Goal: Use online tool/utility: Utilize a website feature to perform a specific function

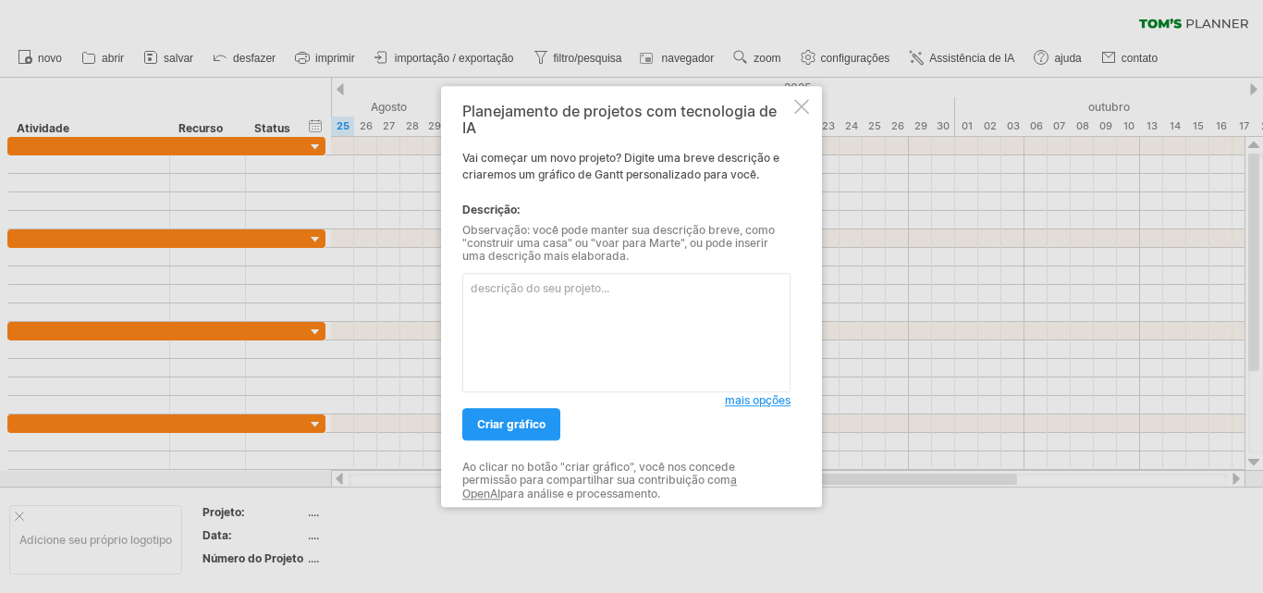
click at [545, 287] on textarea at bounding box center [626, 332] width 328 height 119
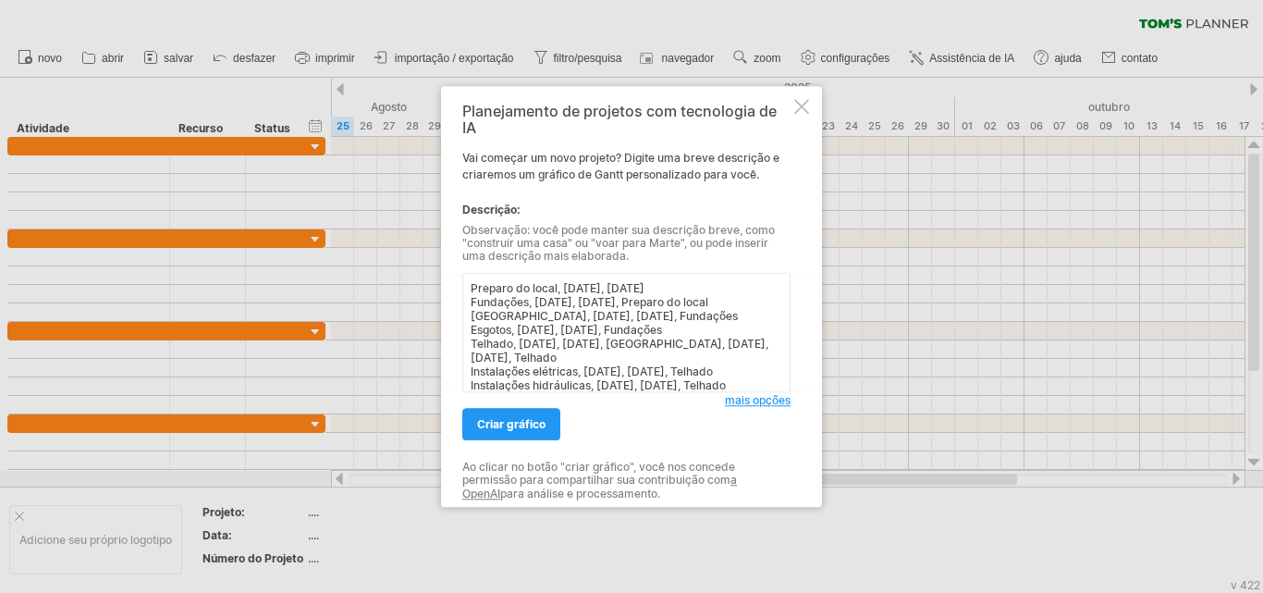
scroll to position [126, 0]
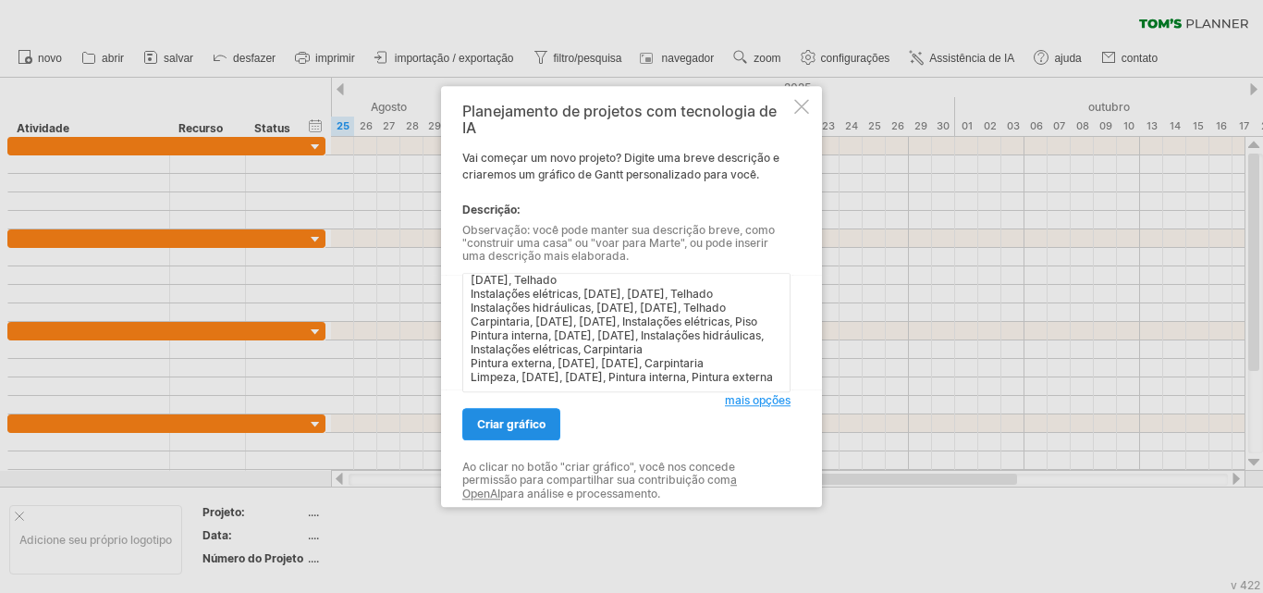
type textarea "Preparo do local, [DATE], [DATE] Fundações, [DATE], [DATE], Preparo do local [G…"
click at [505, 417] on font "criar gráfico" at bounding box center [511, 424] width 68 height 14
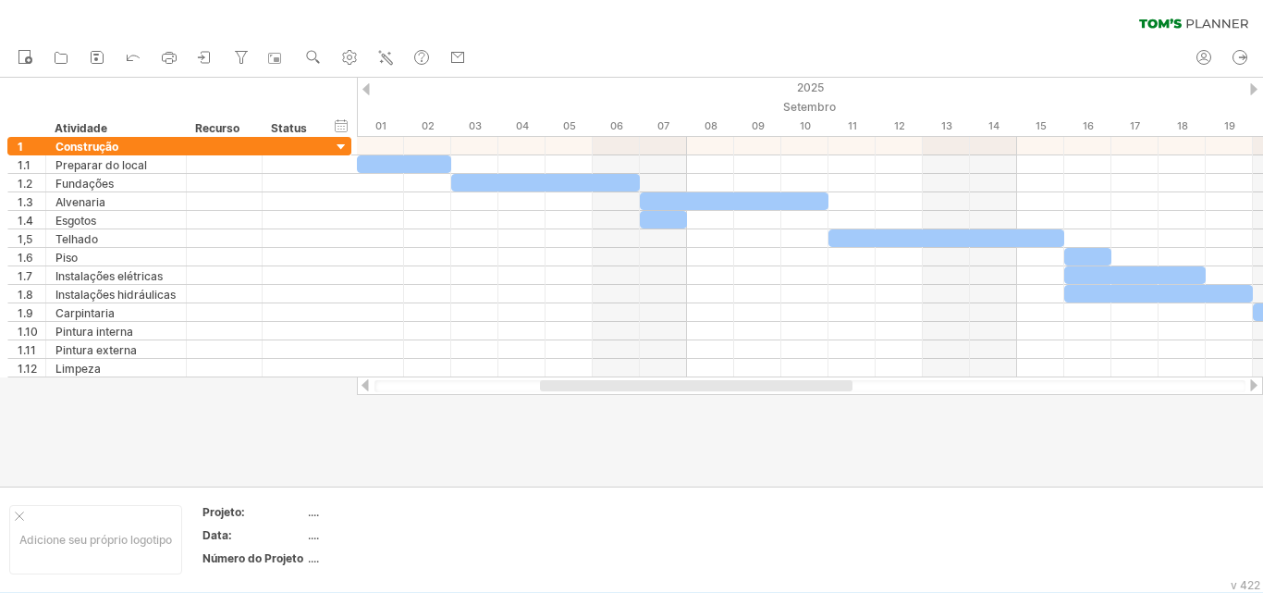
drag, startPoint x: 724, startPoint y: 386, endPoint x: 566, endPoint y: 281, distance: 190.0
click at [630, 398] on div "Tentando acessar [DOMAIN_NAME] Conectado novamente... 0% limpar filtro 1" at bounding box center [631, 296] width 1263 height 593
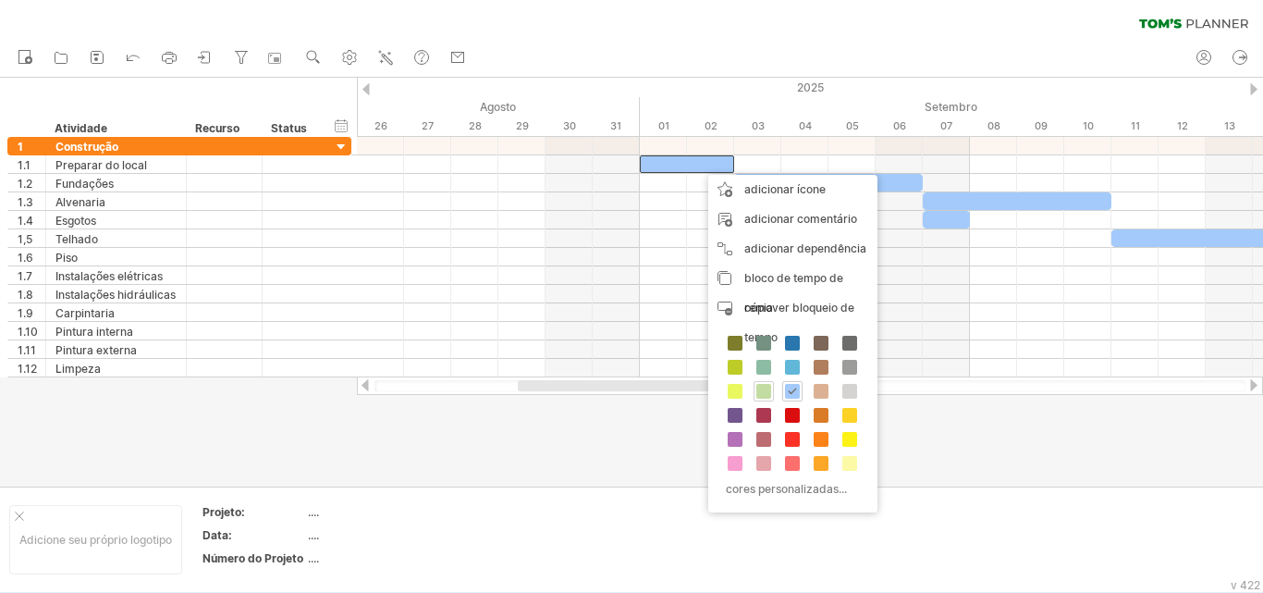
click at [763, 387] on span at bounding box center [763, 391] width 15 height 15
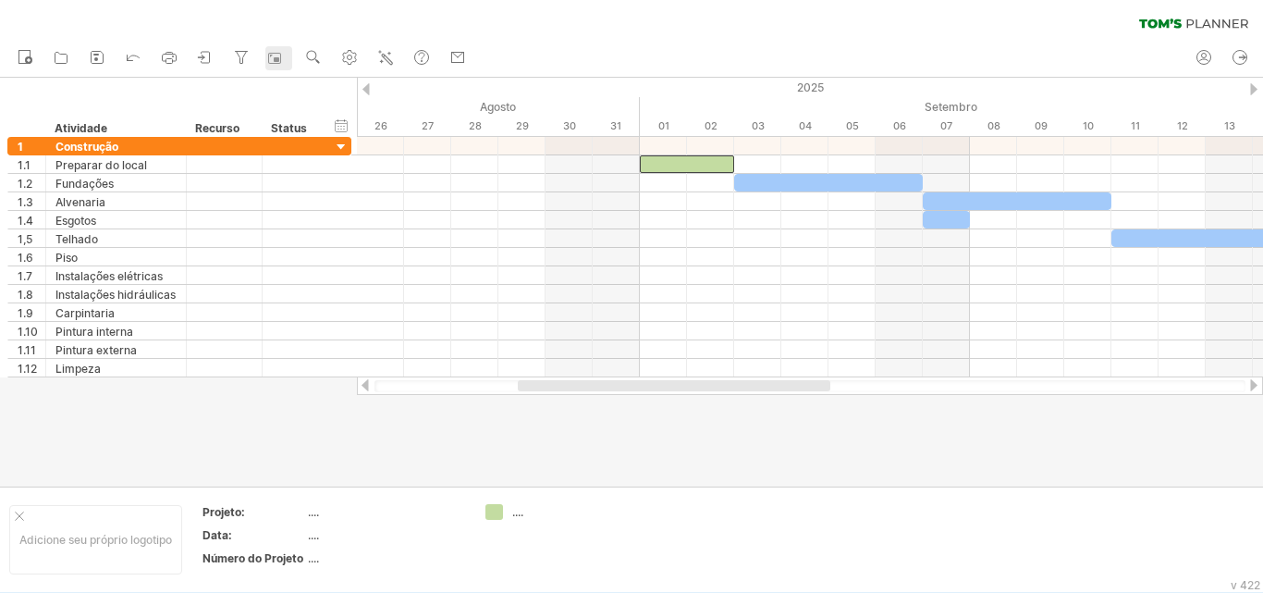
click at [276, 63] on icon at bounding box center [274, 58] width 13 height 11
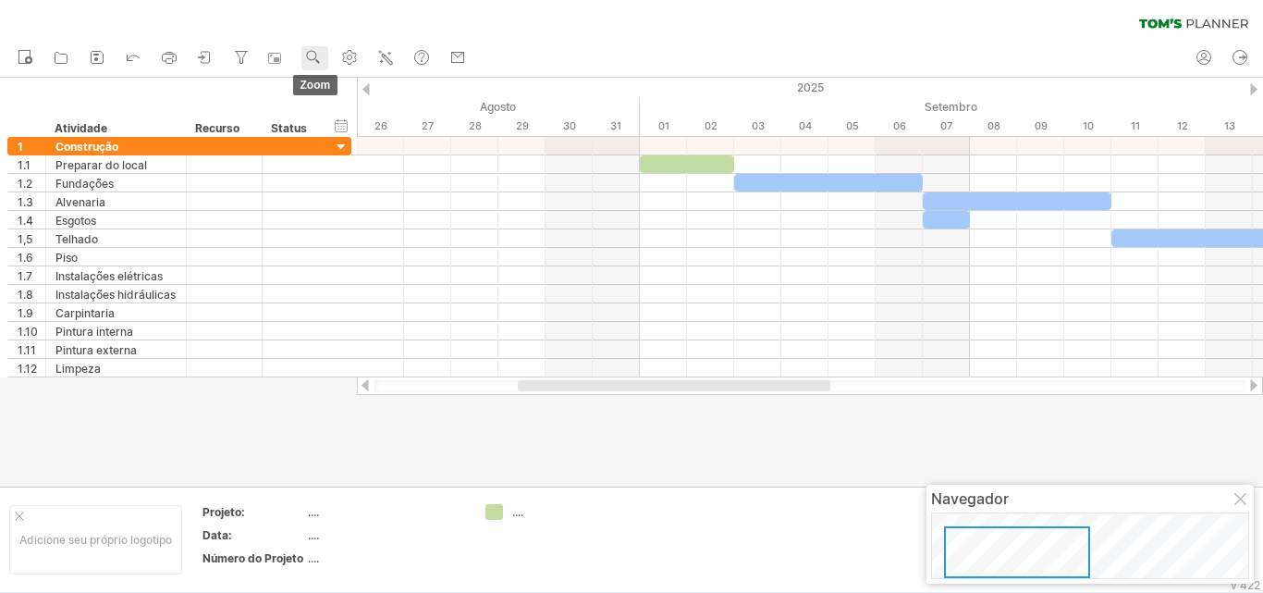
click at [310, 56] on use at bounding box center [313, 57] width 18 height 18
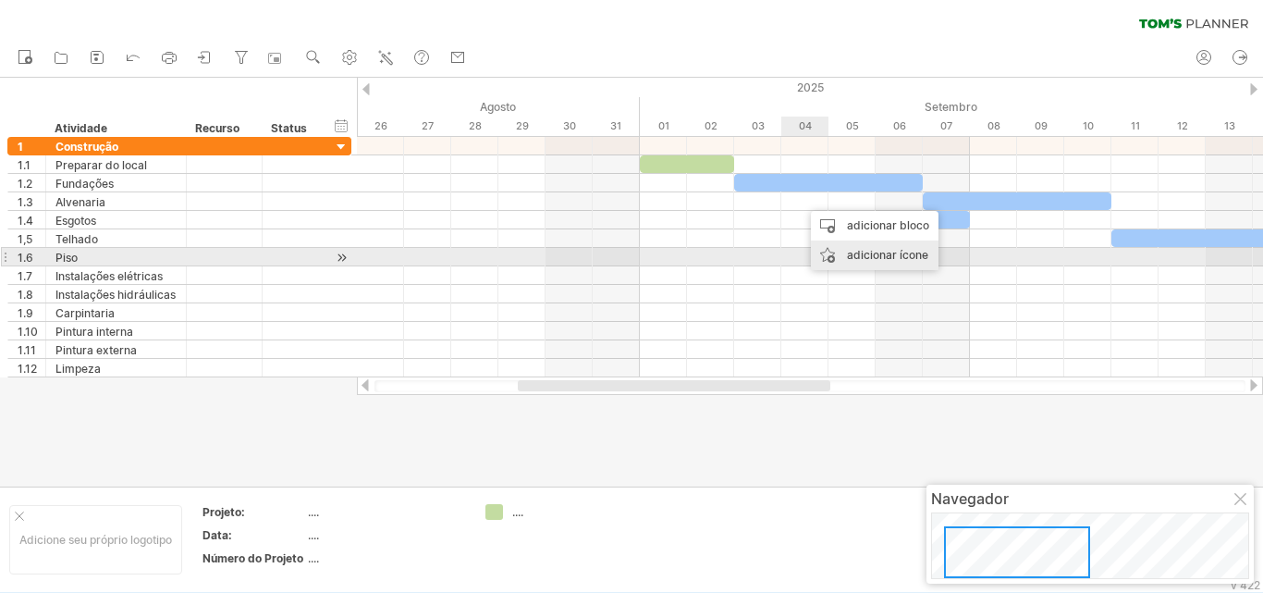
click at [865, 257] on font "adicionar ícone" at bounding box center [887, 255] width 81 height 14
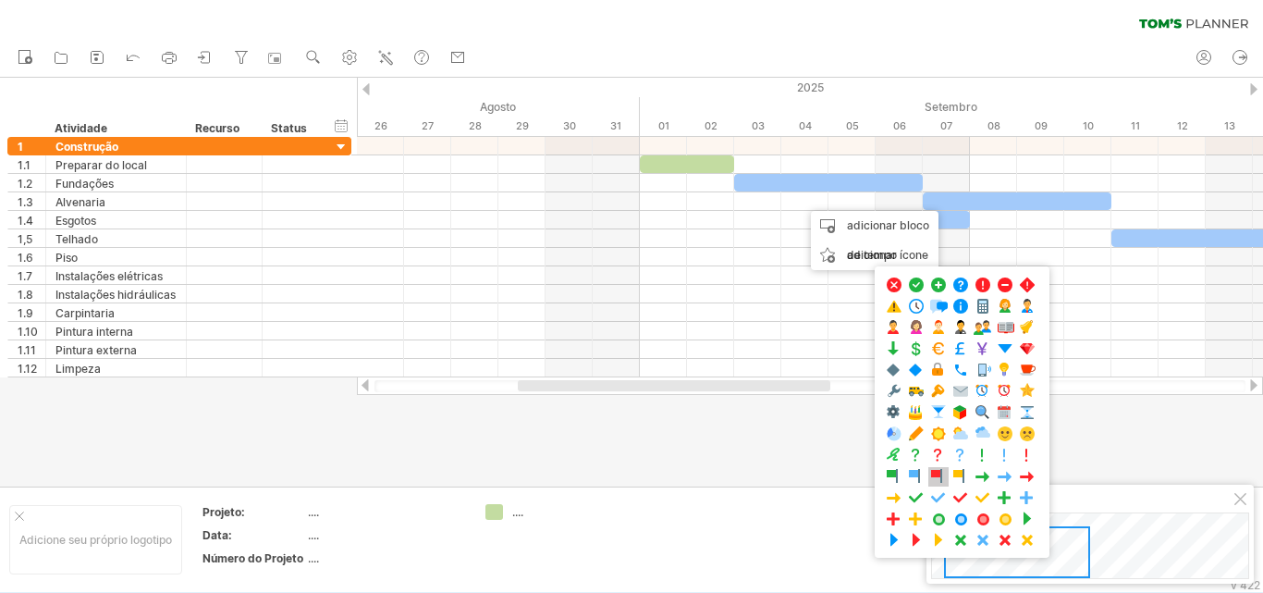
click at [940, 476] on span at bounding box center [938, 477] width 18 height 18
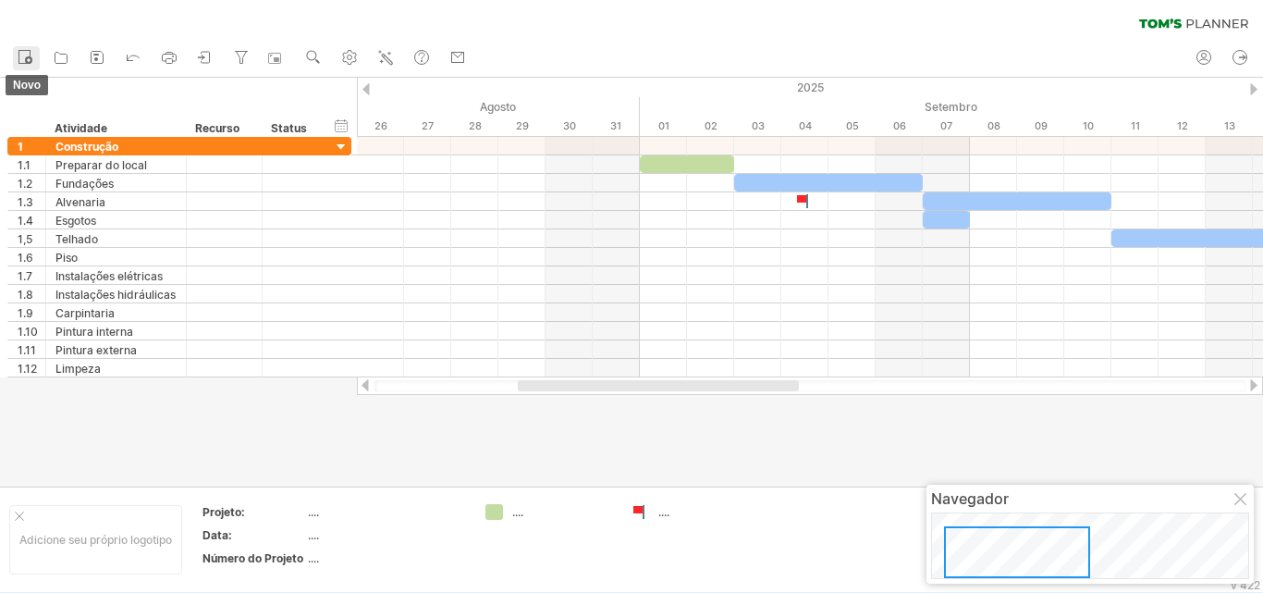
click at [18, 59] on icon at bounding box center [25, 56] width 18 height 18
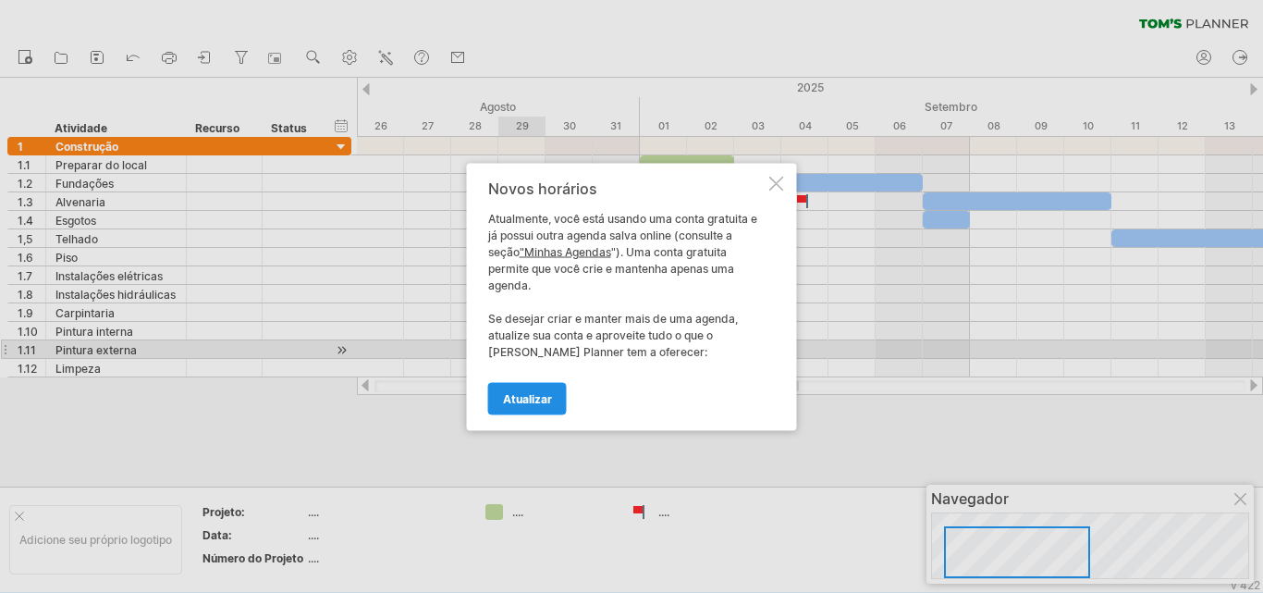
click at [534, 391] on font "Atualizar" at bounding box center [527, 398] width 49 height 14
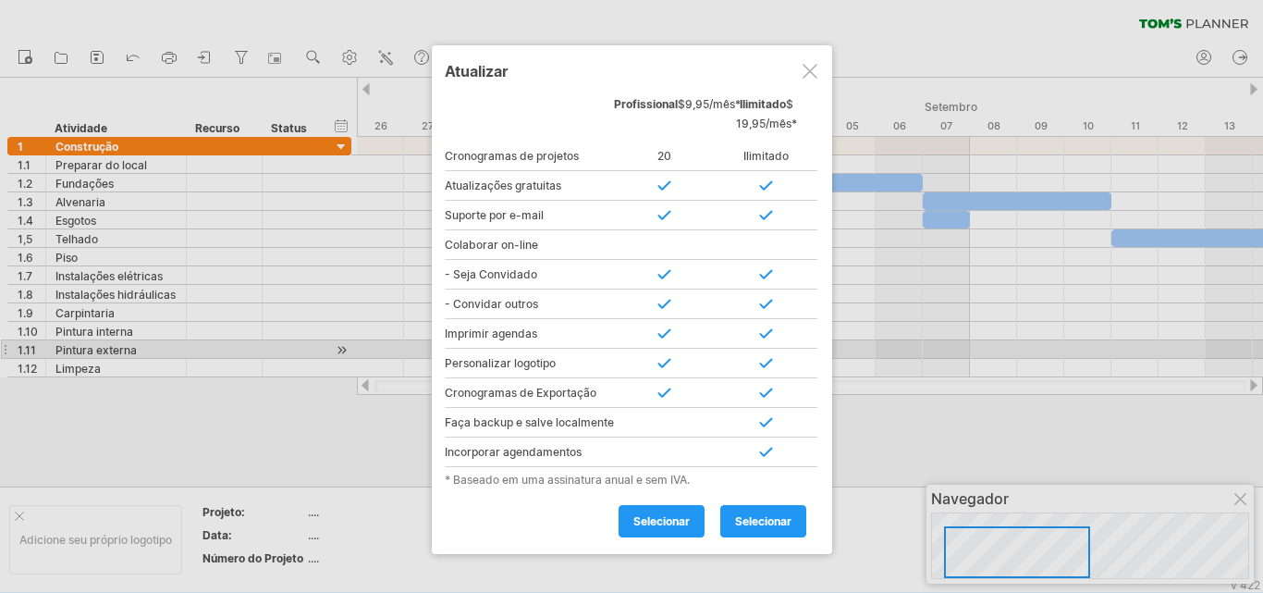
click at [806, 70] on div at bounding box center [809, 71] width 15 height 15
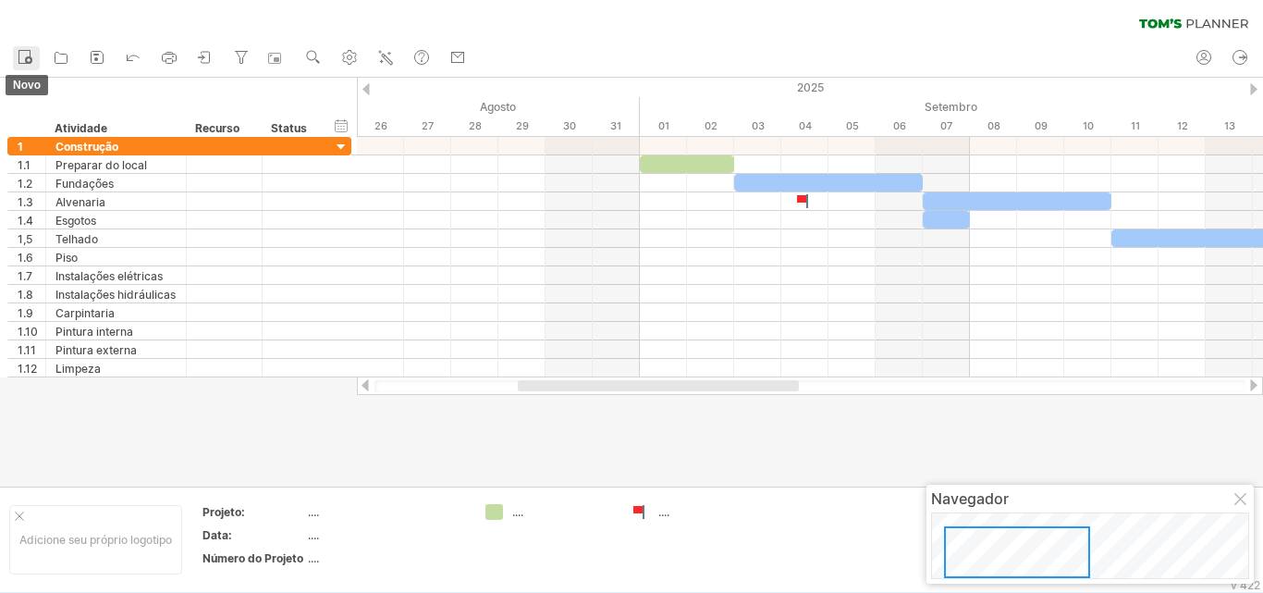
click at [21, 62] on icon at bounding box center [25, 56] width 18 height 18
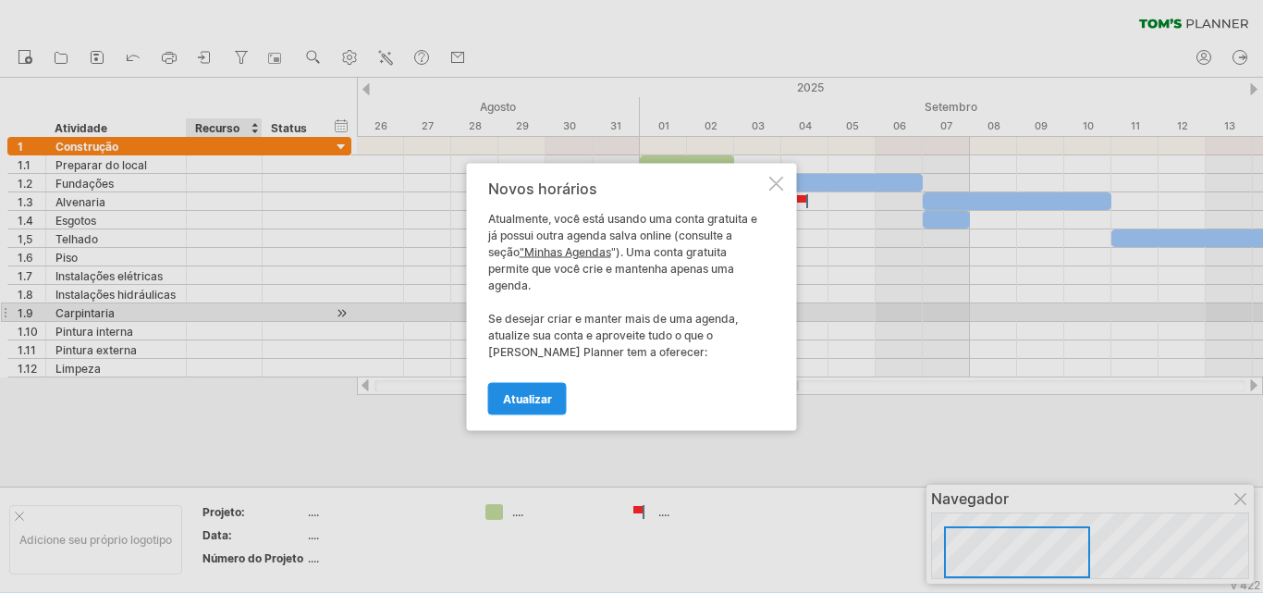
click at [540, 395] on font "Atualizar" at bounding box center [527, 398] width 49 height 14
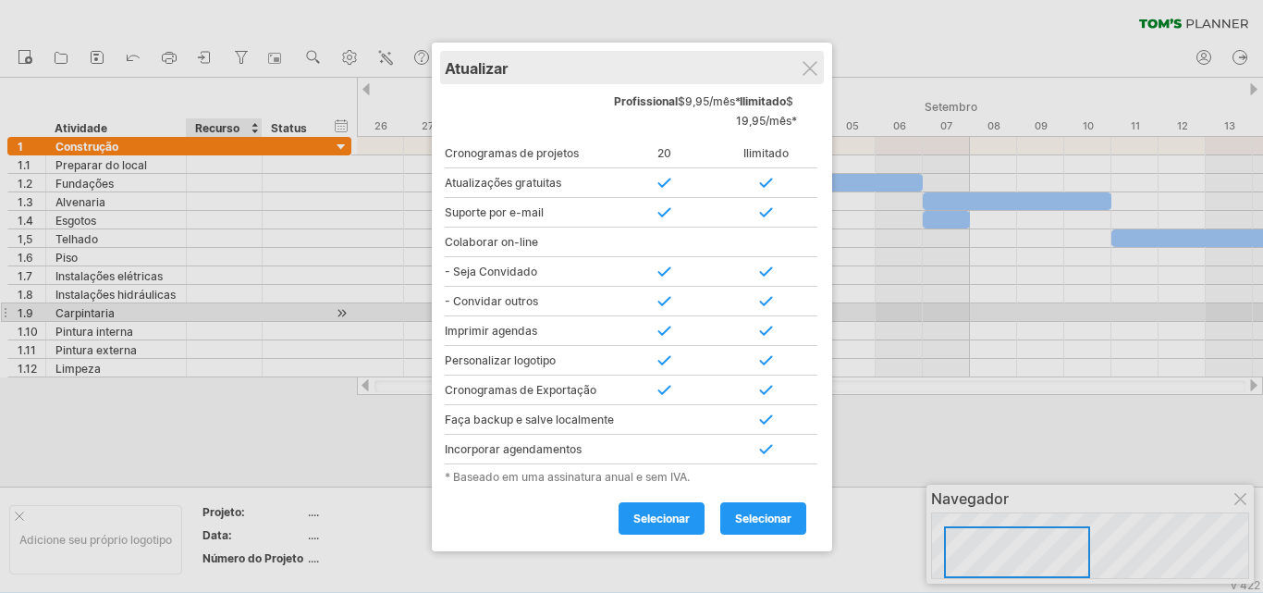
click at [813, 58] on div "Atualizar" at bounding box center [632, 67] width 374 height 33
click at [806, 82] on div "Atualizar" at bounding box center [632, 67] width 374 height 33
click at [803, 67] on div at bounding box center [809, 68] width 15 height 15
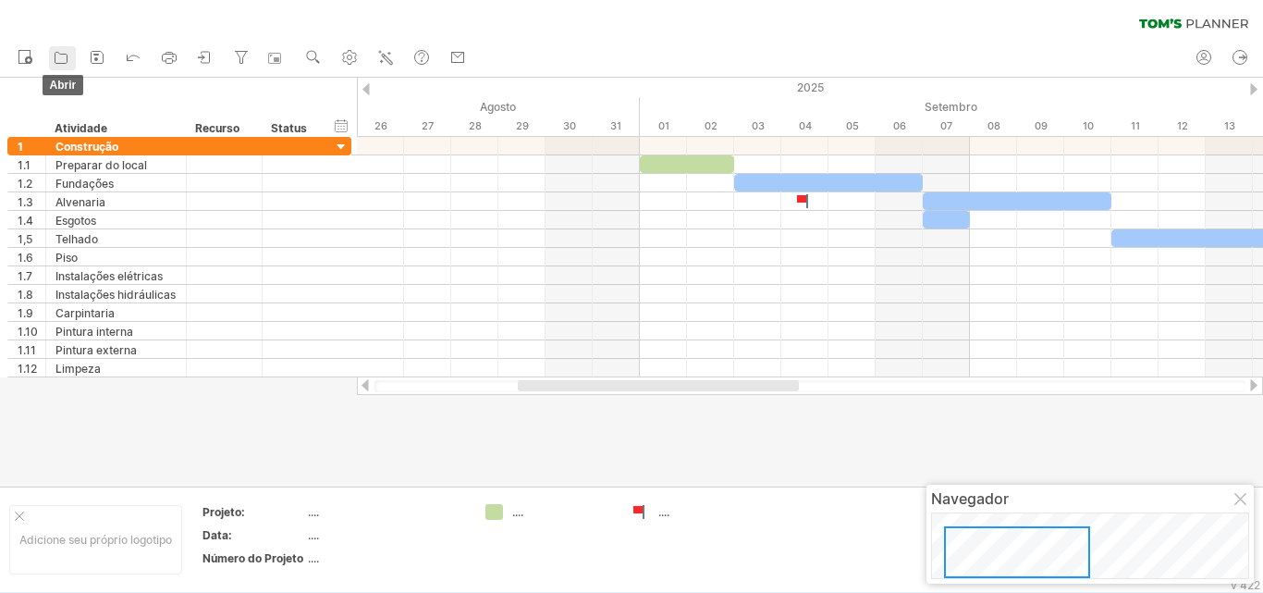
click at [64, 65] on icon at bounding box center [61, 57] width 18 height 18
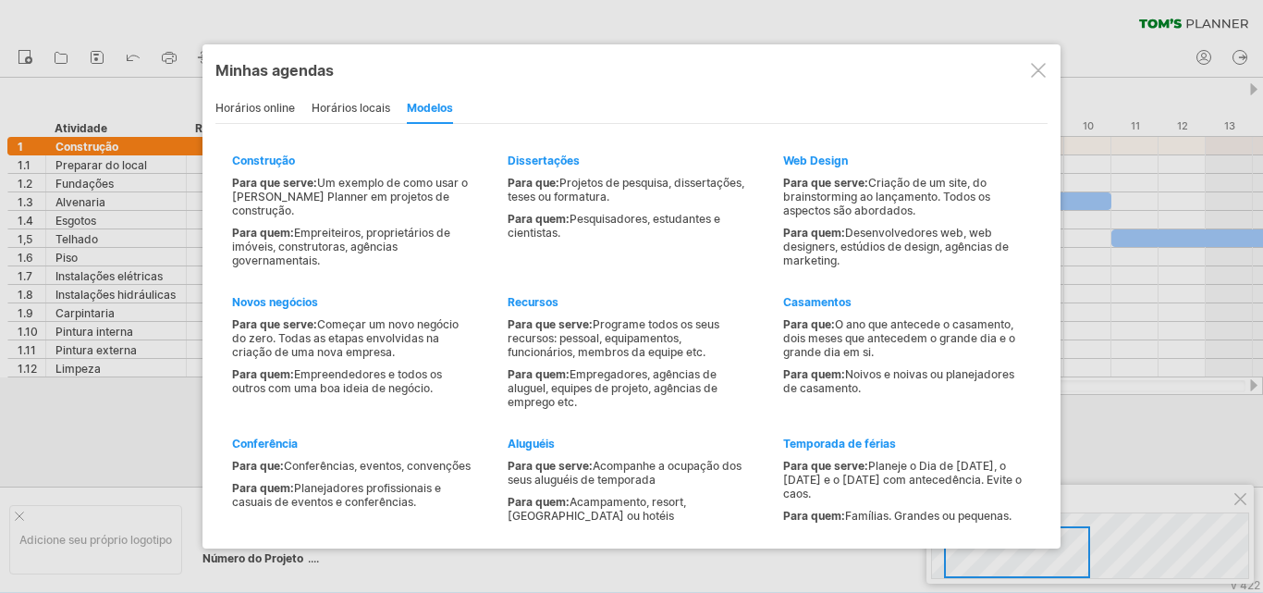
click at [1041, 71] on div at bounding box center [1038, 70] width 15 height 15
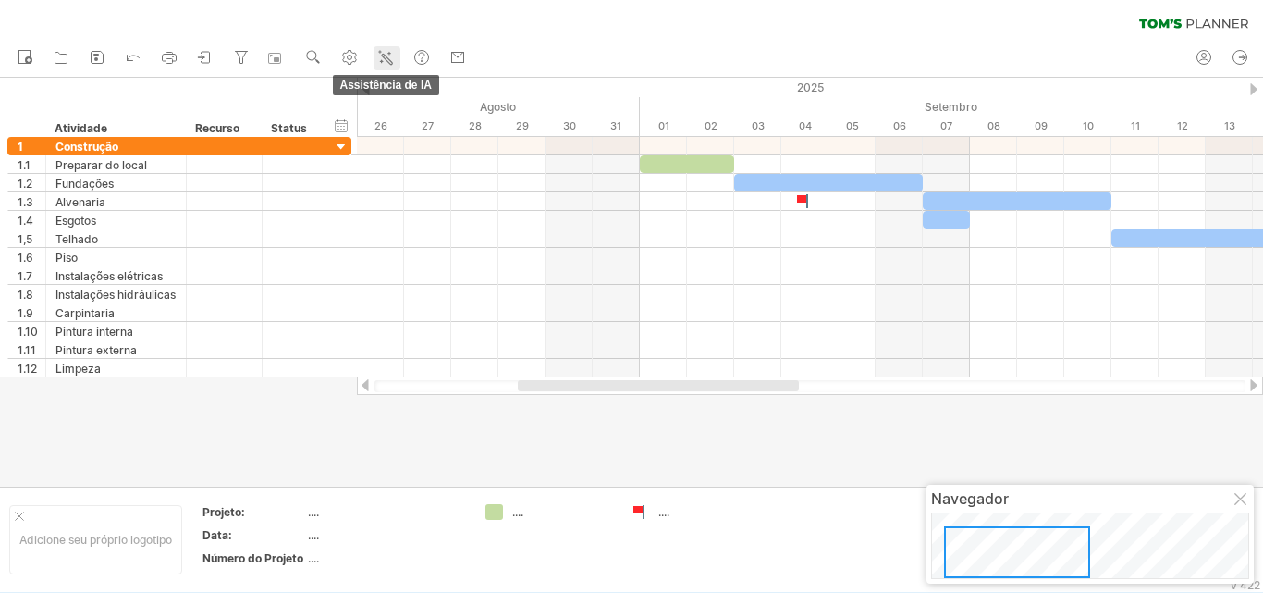
click at [388, 62] on icon at bounding box center [385, 57] width 18 height 18
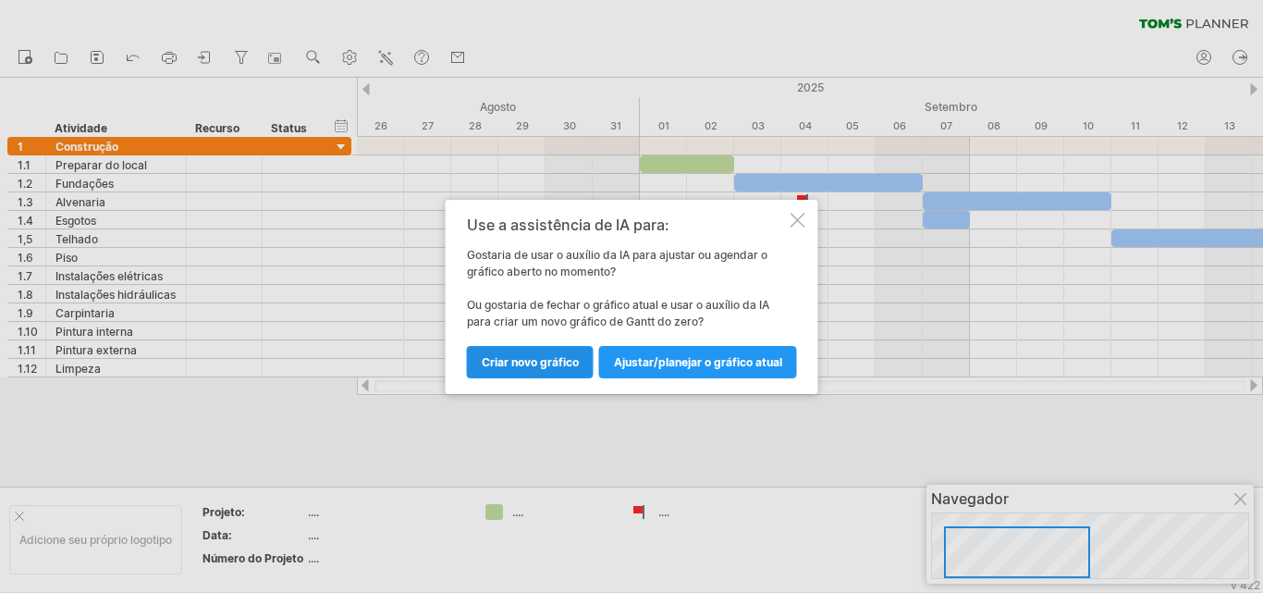
click at [547, 349] on link "Criar novo gráfico" at bounding box center [530, 362] width 127 height 32
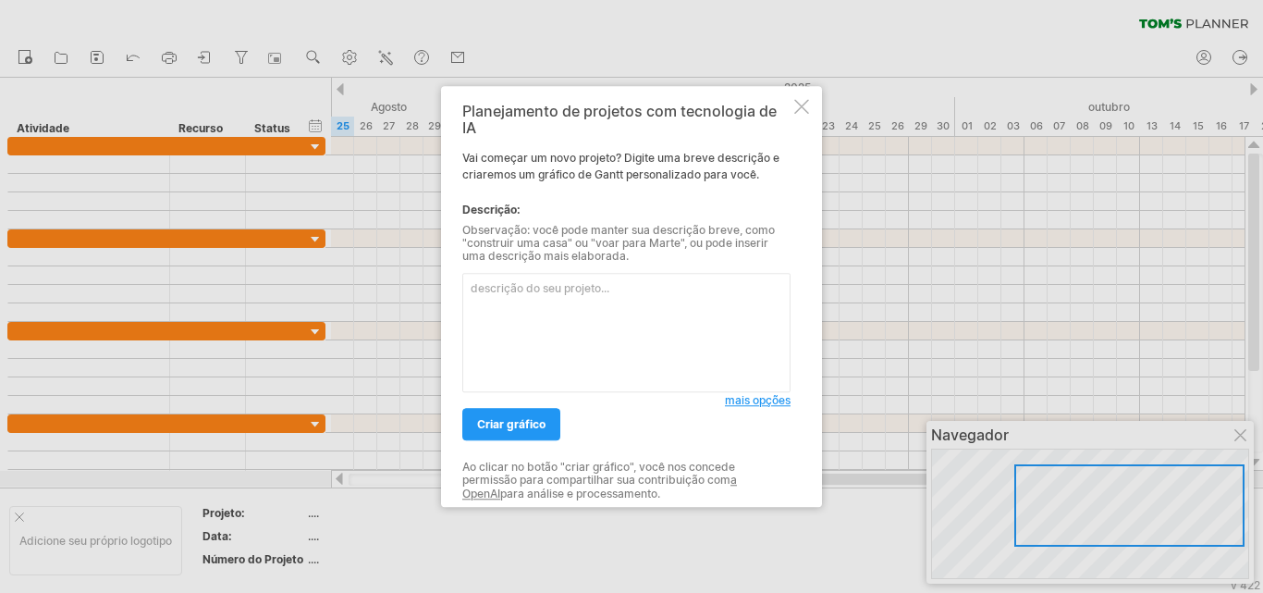
click at [588, 318] on textarea at bounding box center [626, 332] width 328 height 119
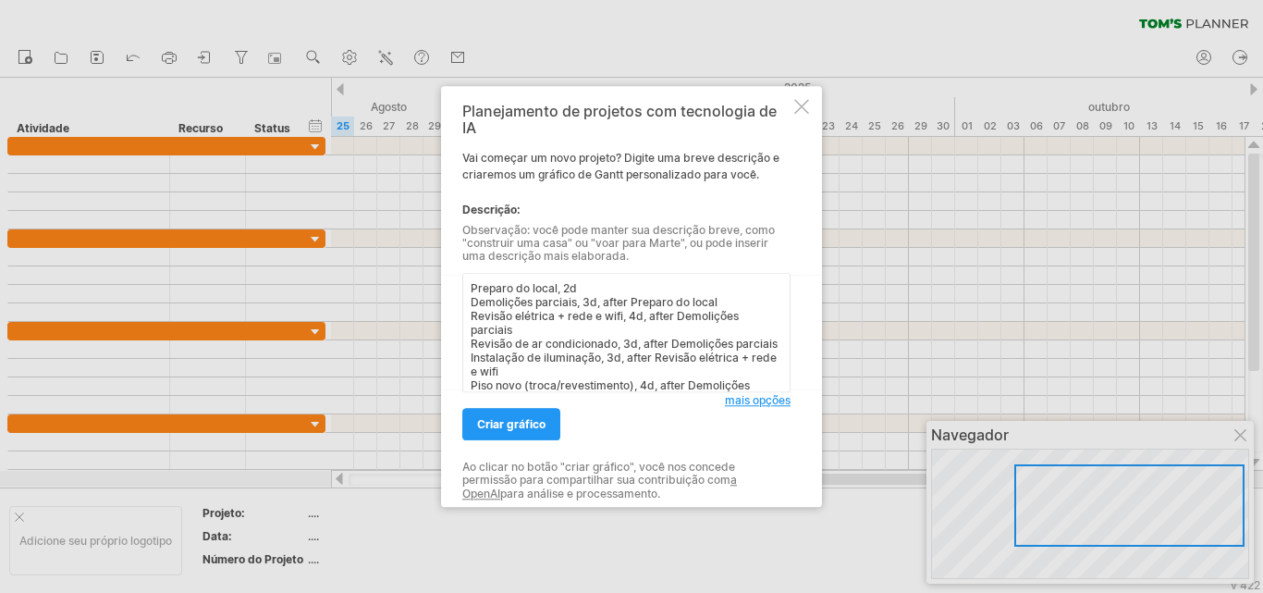
scroll to position [153, 0]
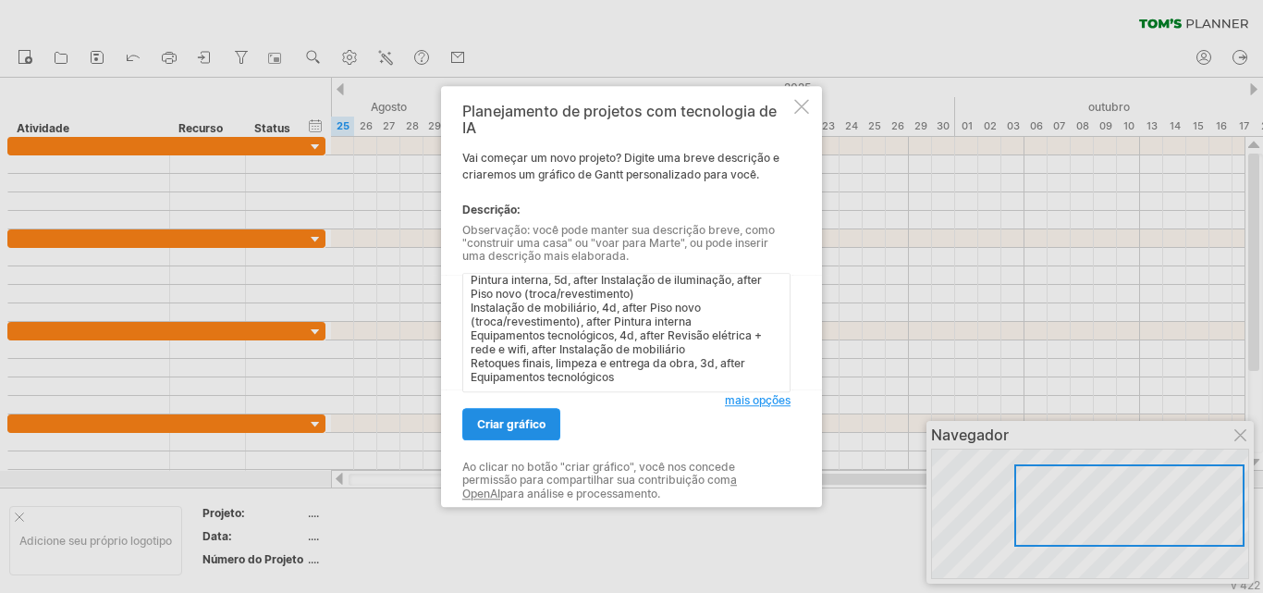
type textarea "Preparo do local, 2d Demolições parciais, 3d, after Preparo do local Revisão el…"
click at [536, 431] on link "criar gráfico" at bounding box center [511, 424] width 98 height 32
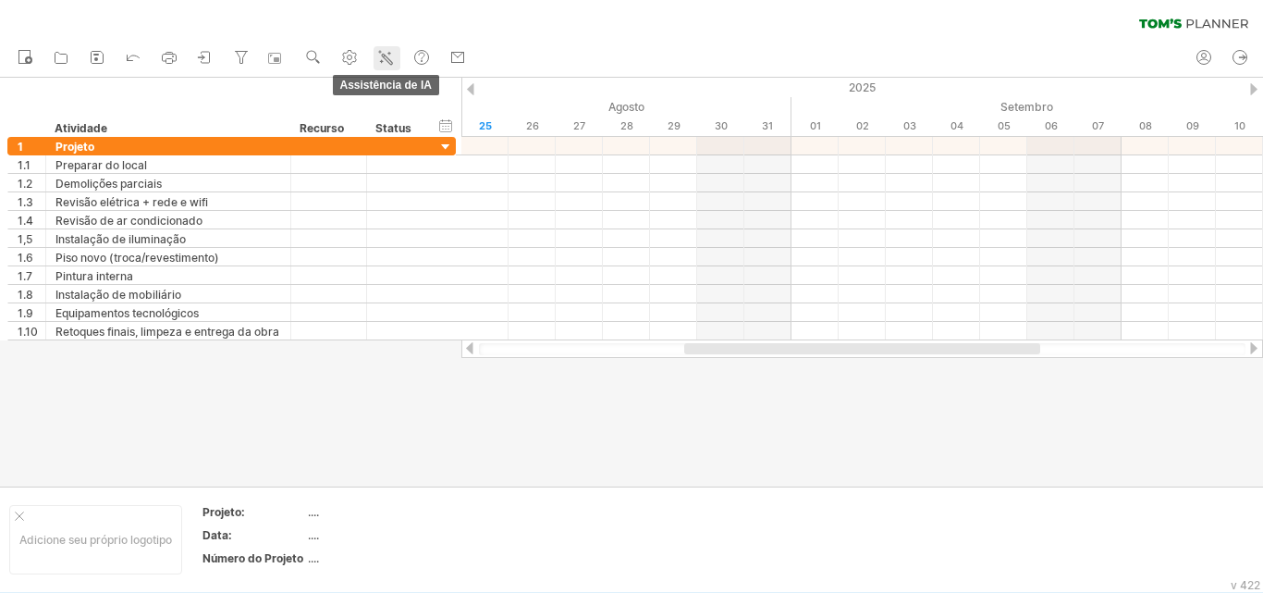
click at [386, 56] on icon at bounding box center [385, 57] width 18 height 18
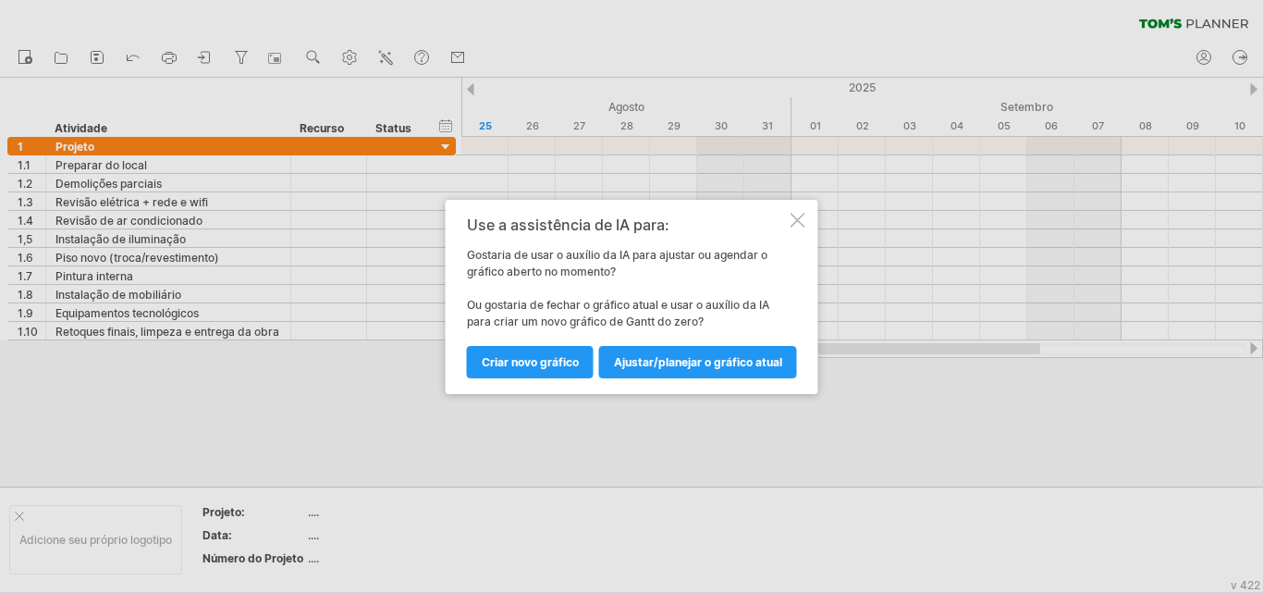
click at [557, 355] on font "Criar novo gráfico" at bounding box center [530, 362] width 97 height 14
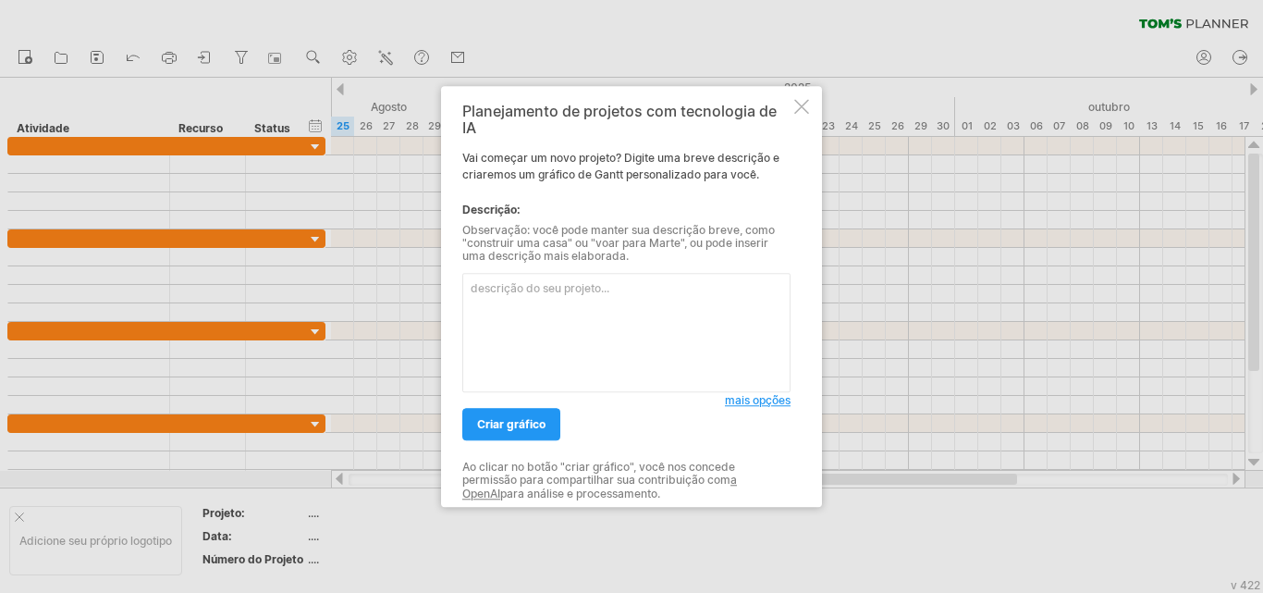
click at [550, 342] on textarea at bounding box center [626, 332] width 328 height 119
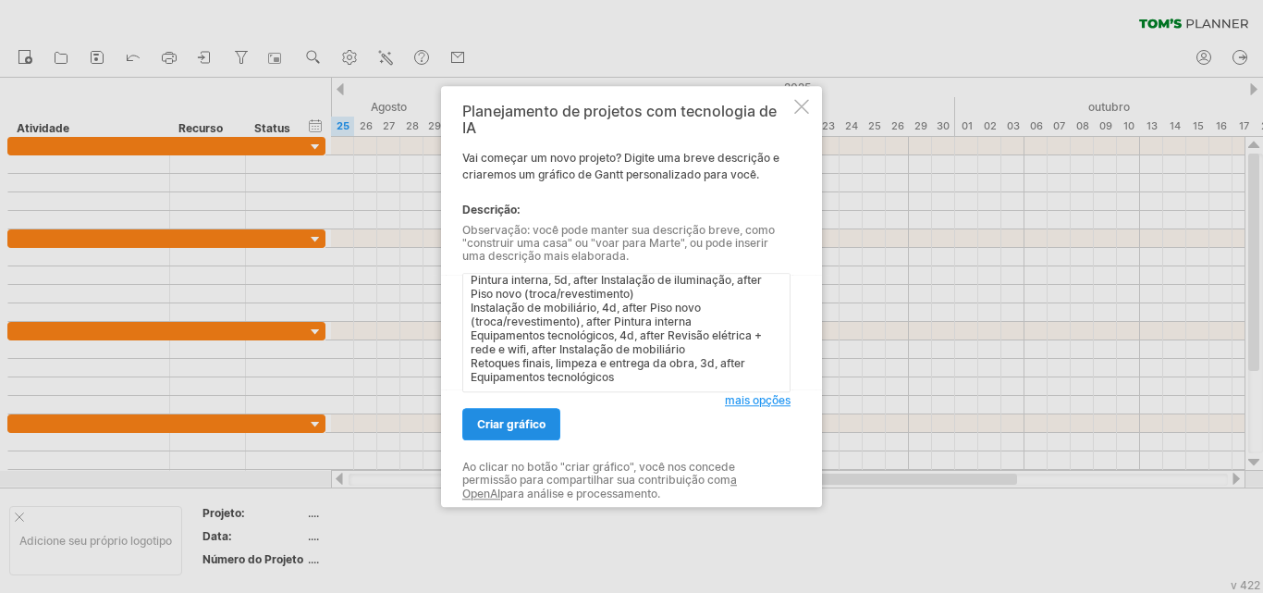
type textarea "Preparo do local, 2d Demolições parciais, 3d, after Preparo do local Revisão el…"
click at [539, 423] on font "criar gráfico" at bounding box center [511, 424] width 68 height 14
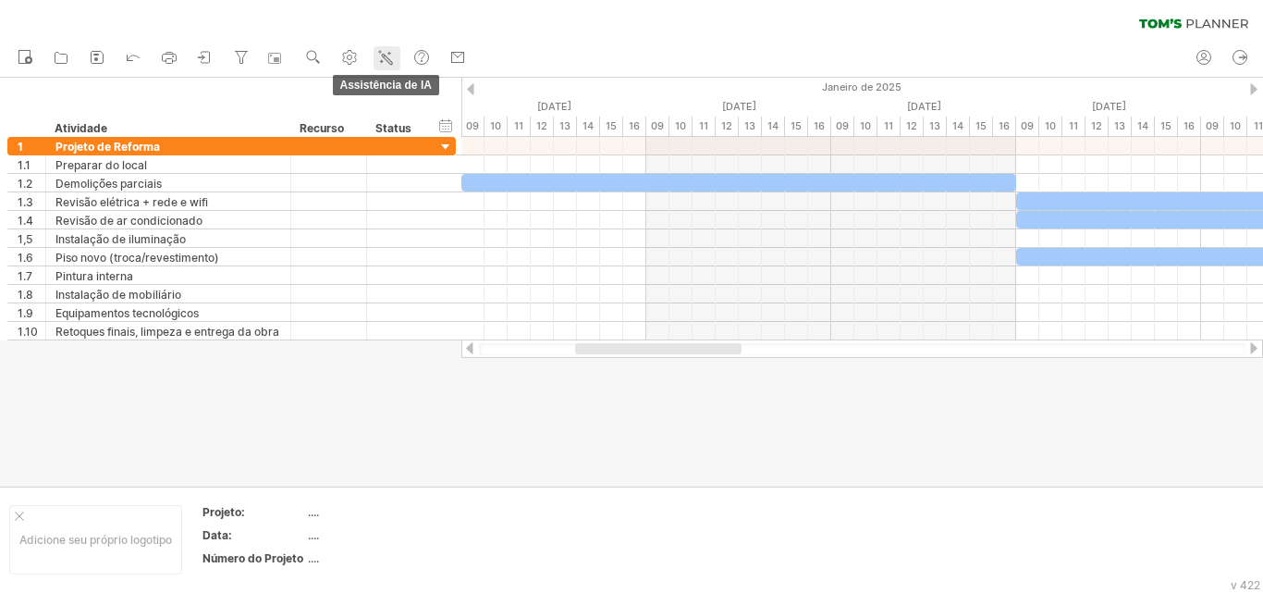
click at [393, 53] on icon at bounding box center [385, 57] width 18 height 18
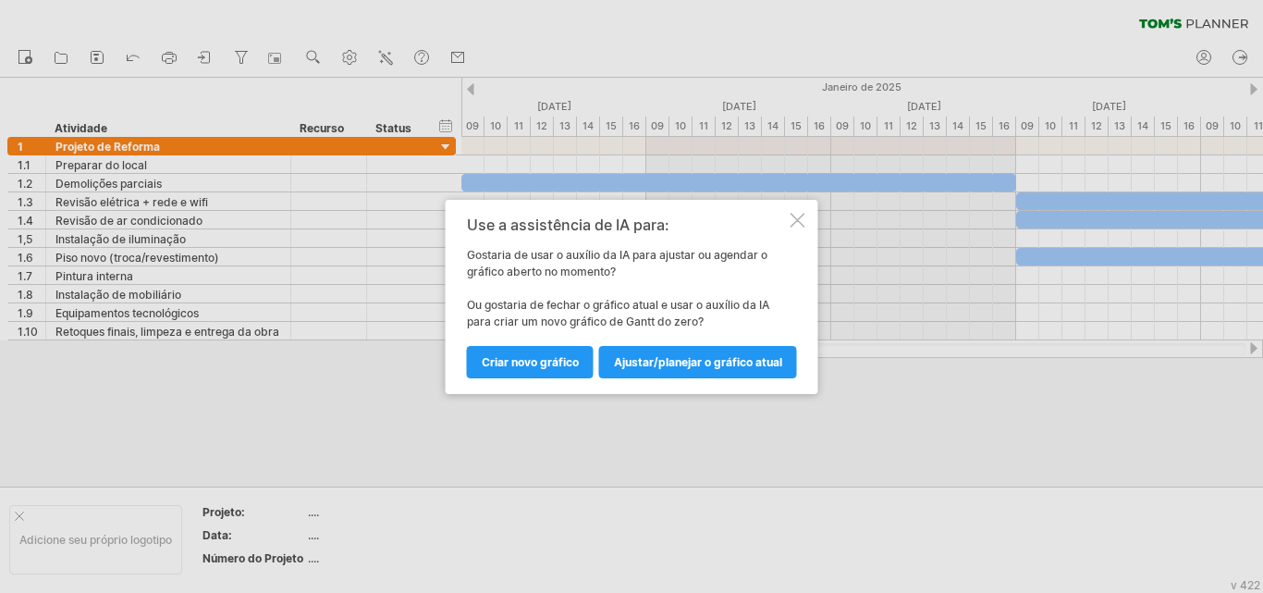
click at [533, 366] on font "Criar novo gráfico" at bounding box center [530, 362] width 97 height 14
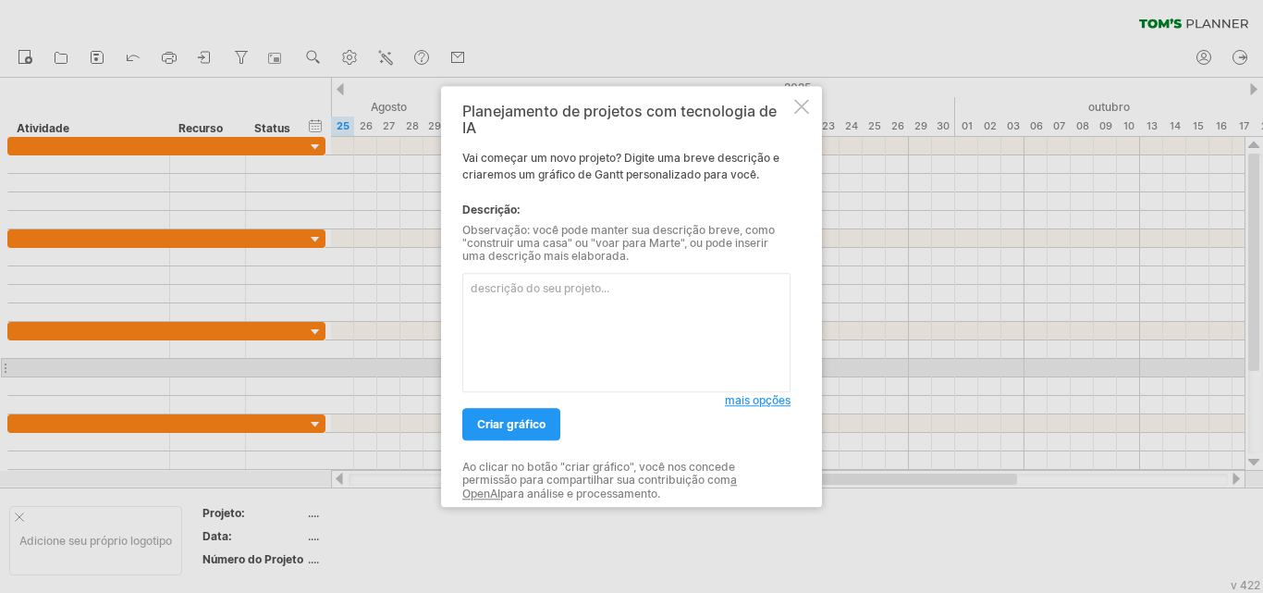
click at [562, 304] on textarea at bounding box center [626, 332] width 328 height 119
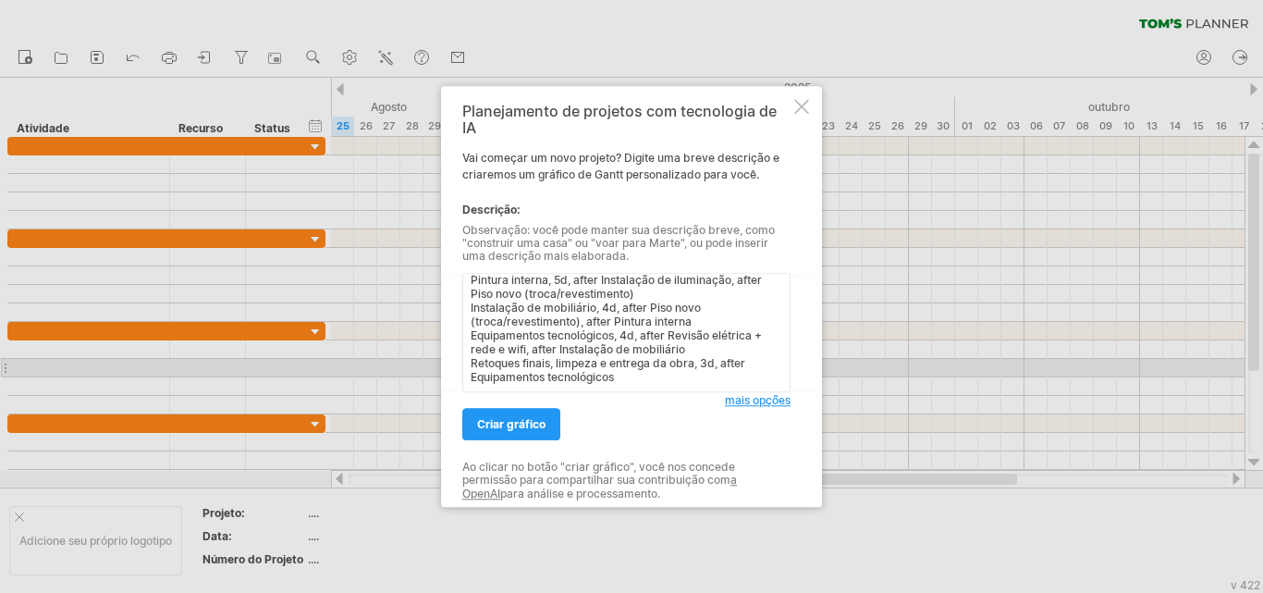
scroll to position [167, 0]
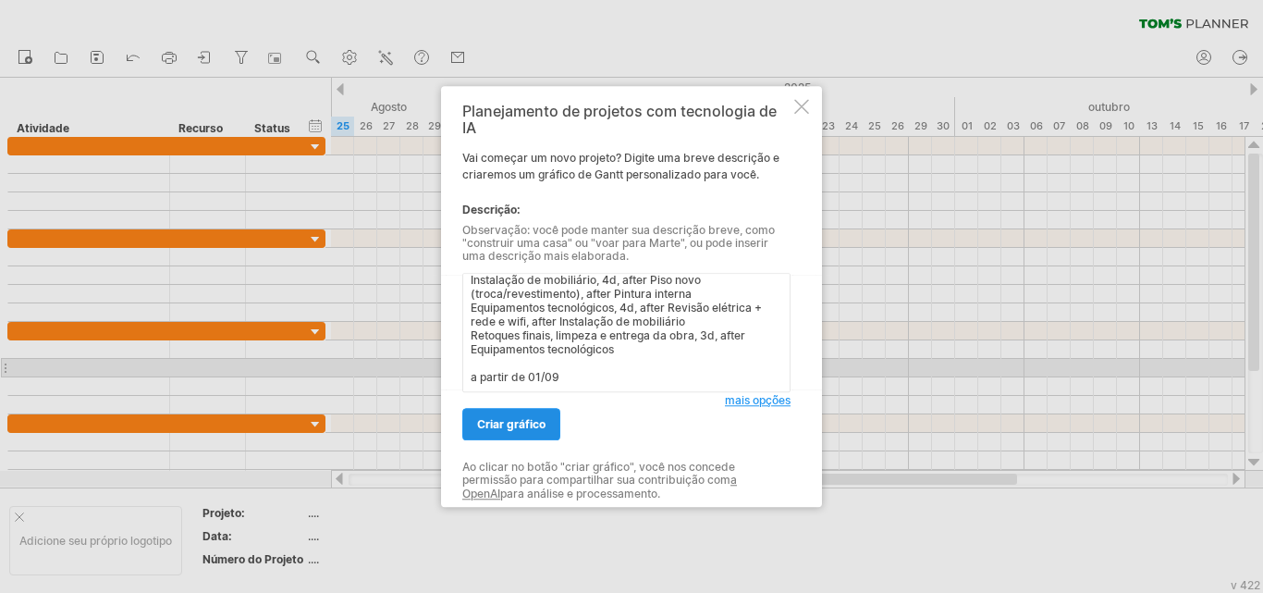
type textarea "Preparo do local, 2d Demolições parciais, 3d, after Preparo do local Revisão el…"
click at [505, 428] on font "criar gráfico" at bounding box center [511, 424] width 68 height 14
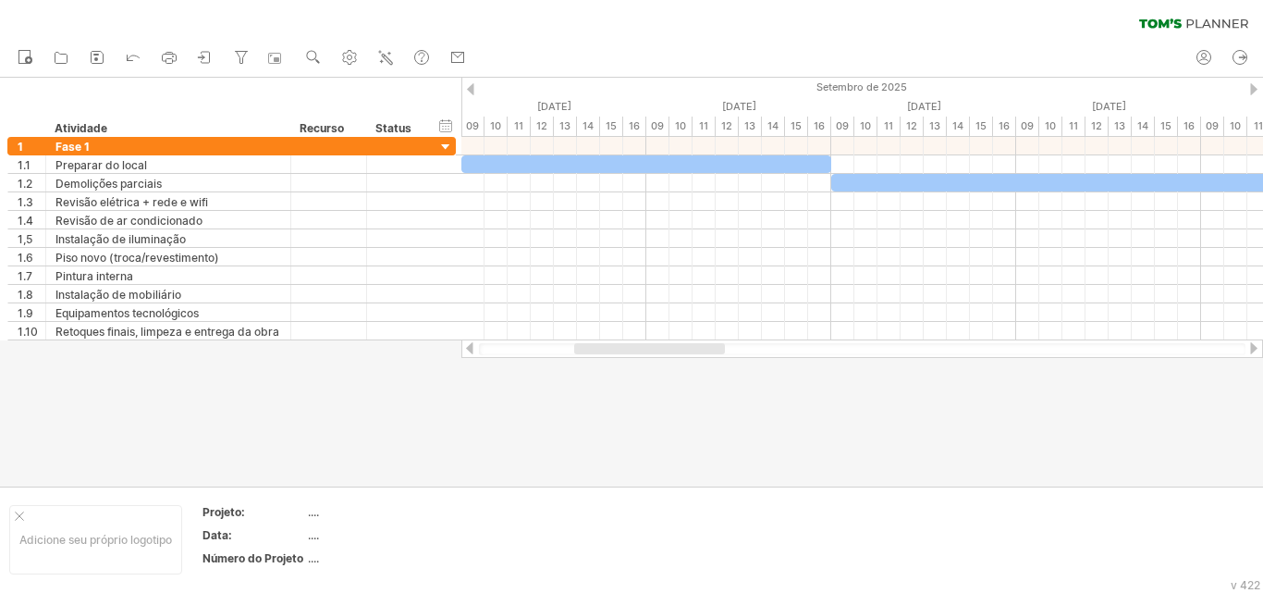
click at [640, 350] on div at bounding box center [649, 348] width 151 height 11
click at [281, 61] on icon at bounding box center [274, 58] width 13 height 11
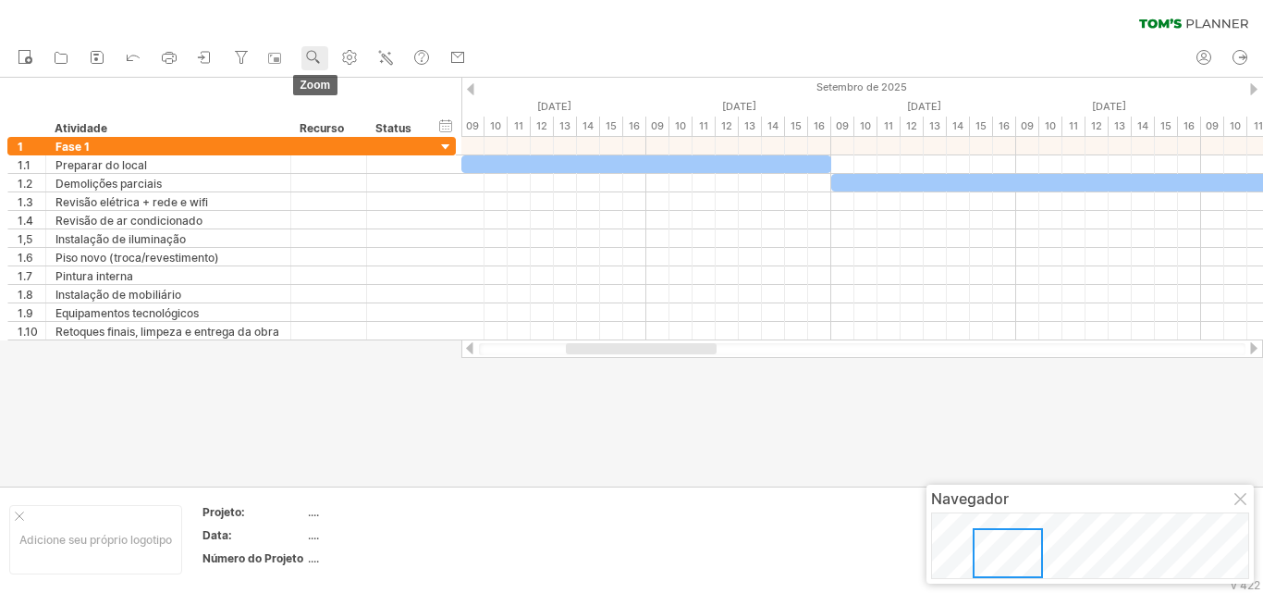
click at [314, 59] on use at bounding box center [313, 57] width 18 height 18
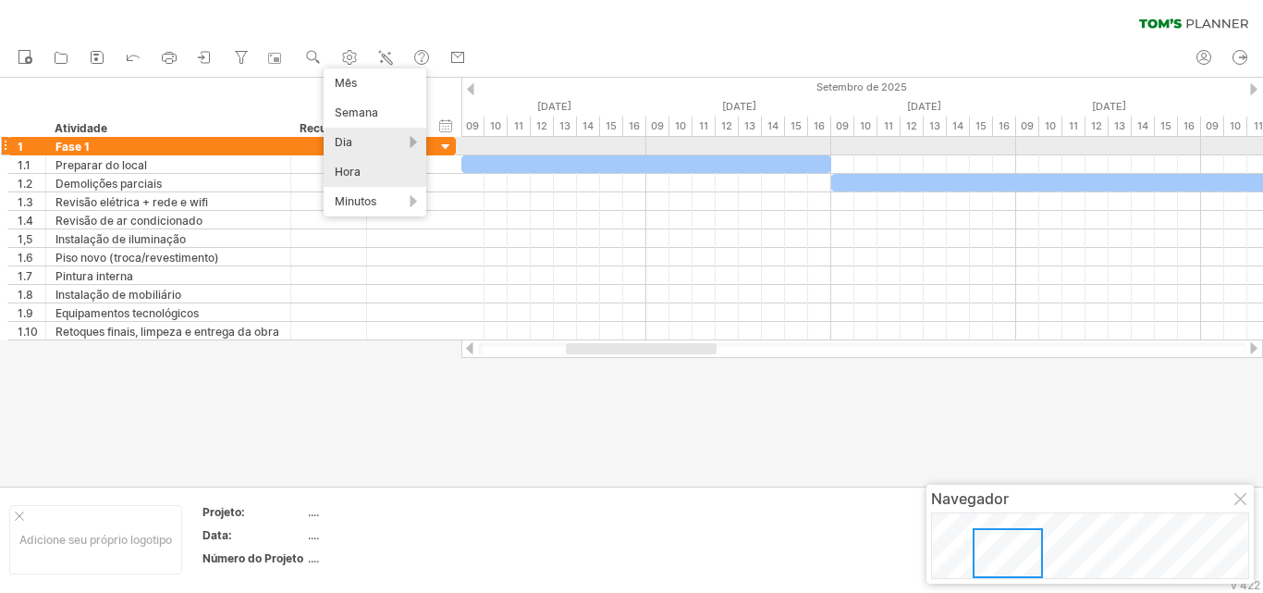
click at [374, 141] on div "Dia" at bounding box center [375, 143] width 103 height 30
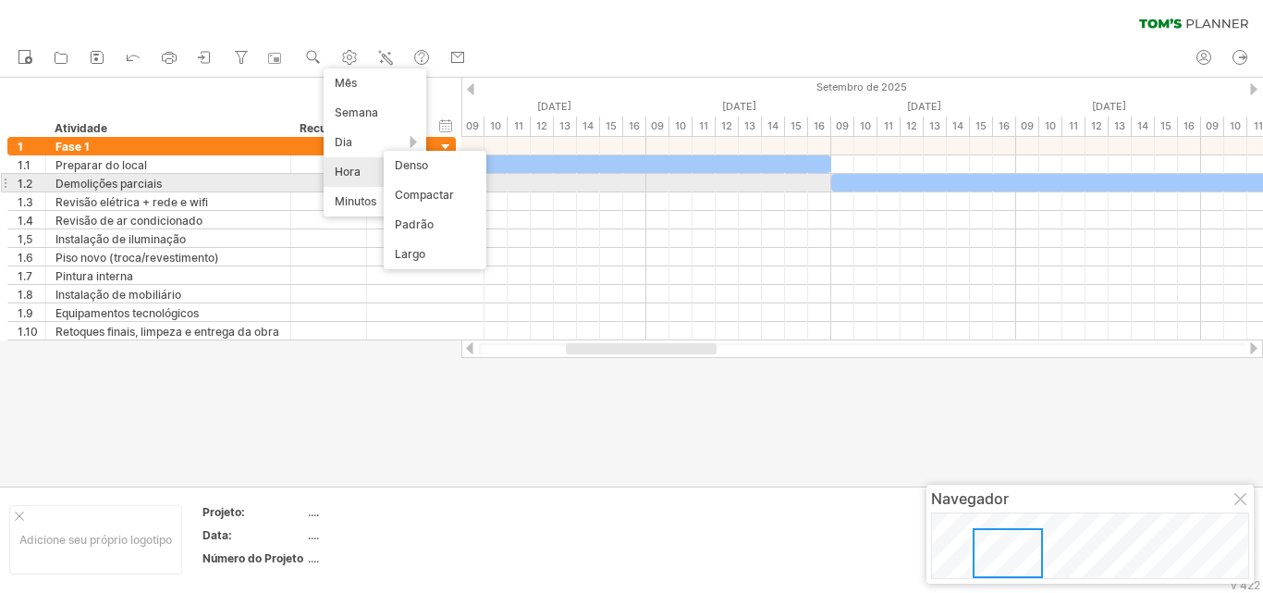
click at [362, 178] on div "Hora" at bounding box center [375, 172] width 103 height 30
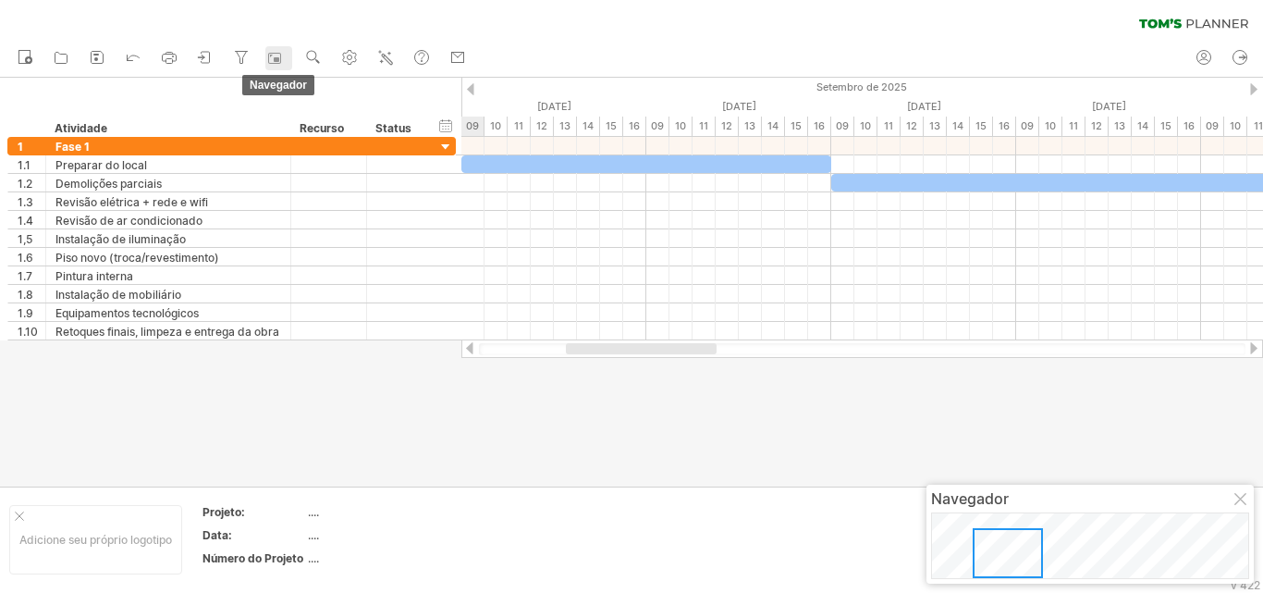
click at [290, 59] on link "navegador" at bounding box center [278, 58] width 27 height 24
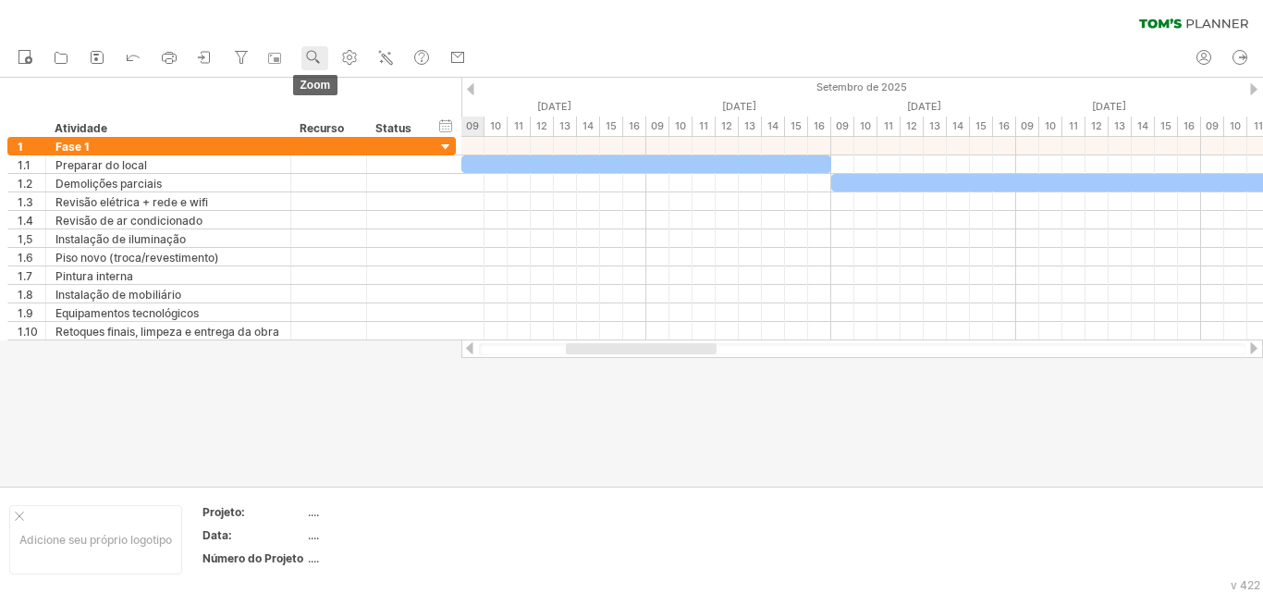
click at [314, 63] on use at bounding box center [313, 57] width 18 height 18
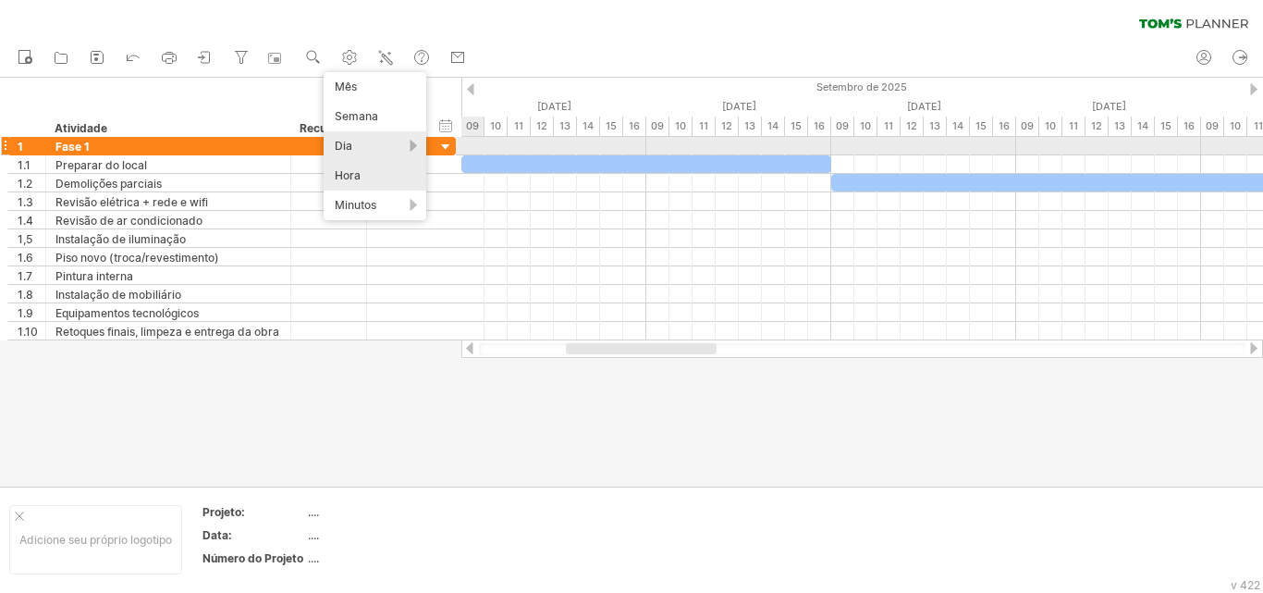
click at [377, 141] on div "Dia" at bounding box center [375, 146] width 103 height 30
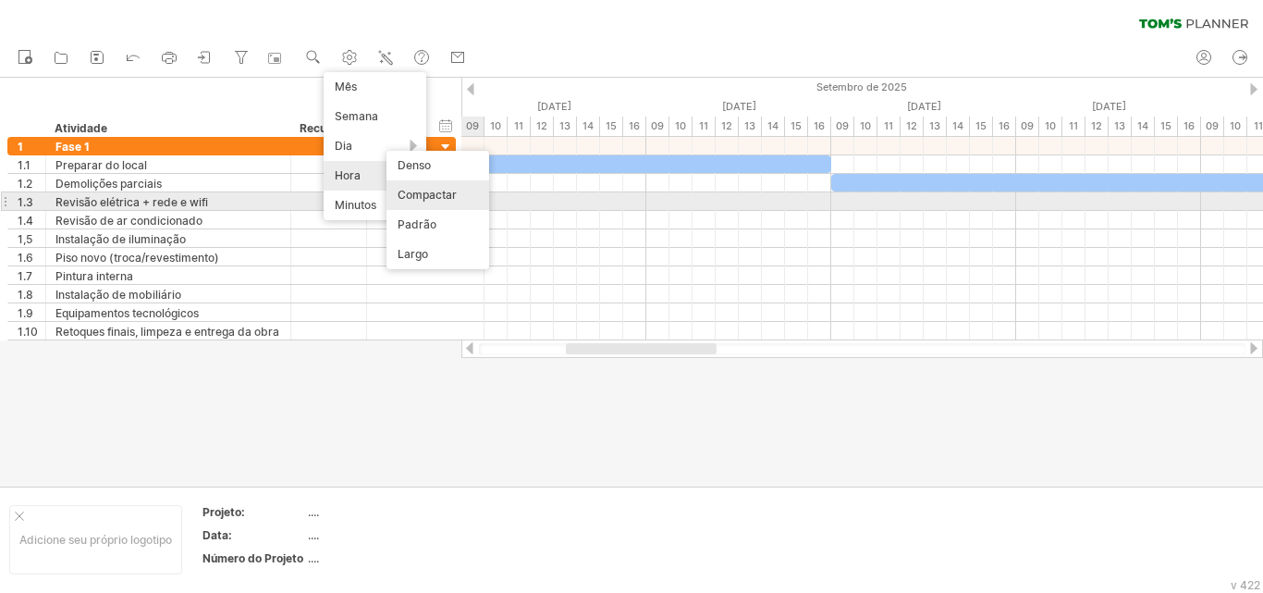
click at [436, 202] on div "Compactar" at bounding box center [437, 195] width 103 height 30
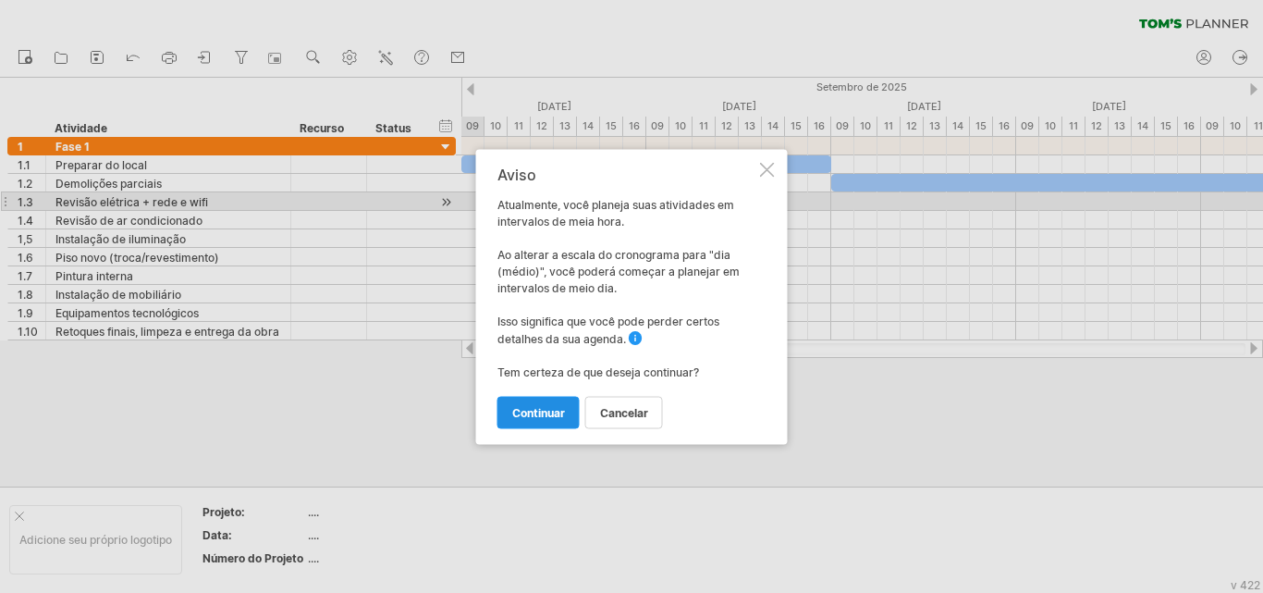
click at [556, 408] on font "continuar" at bounding box center [538, 412] width 53 height 14
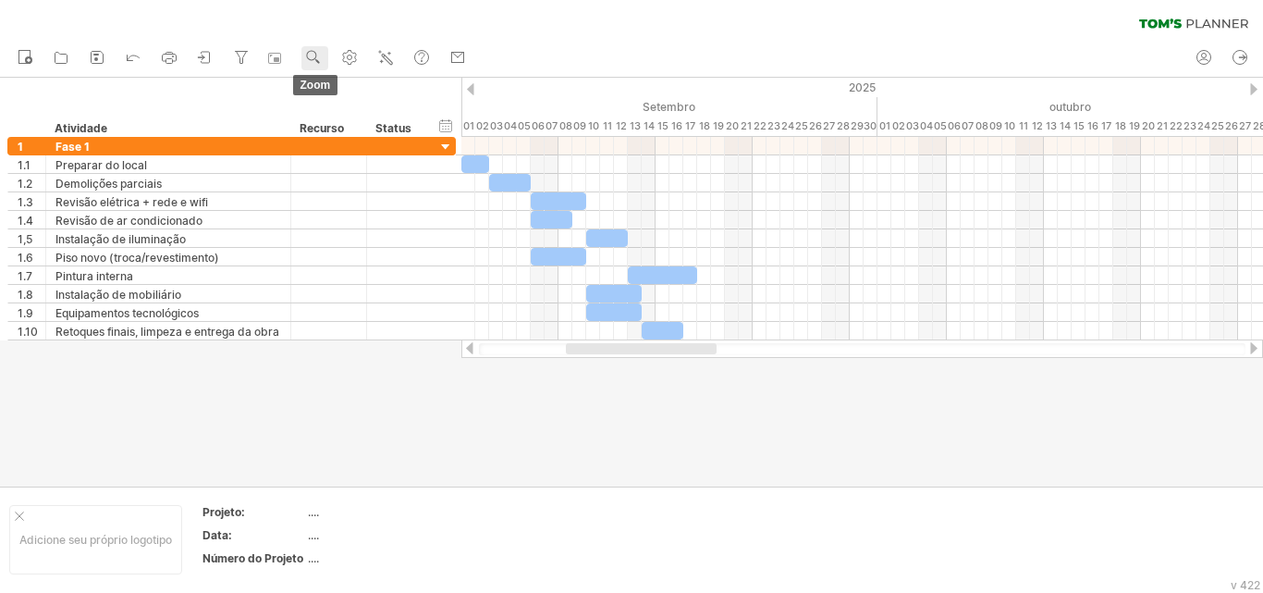
click at [314, 55] on use at bounding box center [313, 57] width 18 height 18
click at [374, 135] on div "Dia" at bounding box center [375, 139] width 103 height 30
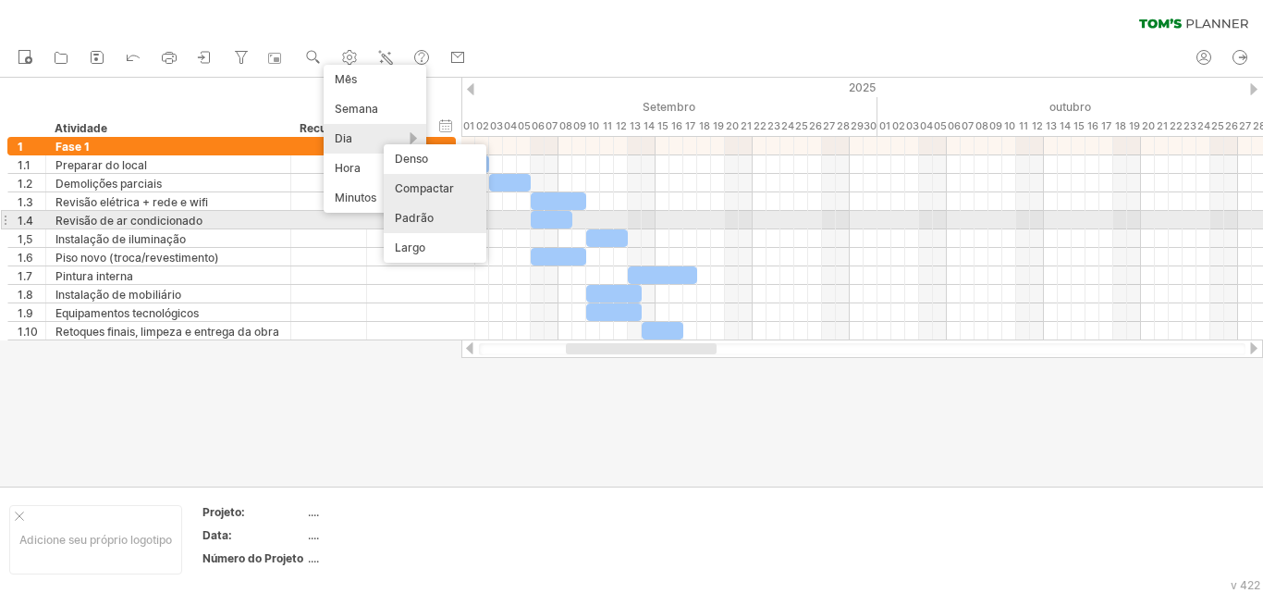
click at [440, 221] on div "Padrão" at bounding box center [435, 218] width 103 height 30
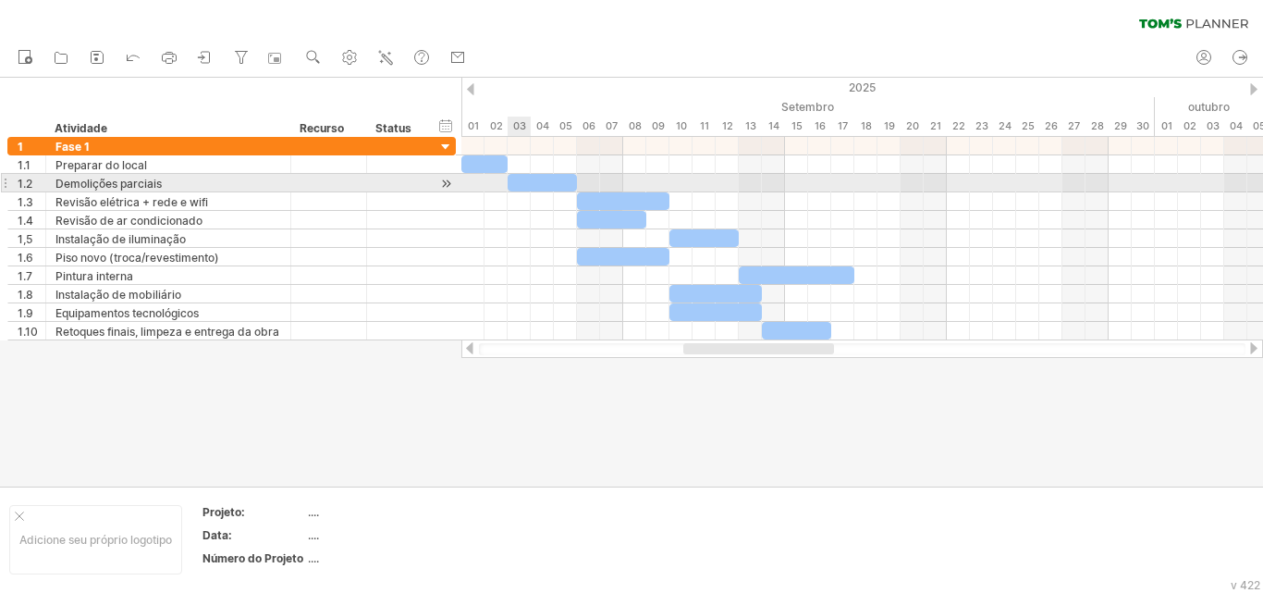
click at [526, 186] on div at bounding box center [542, 183] width 69 height 18
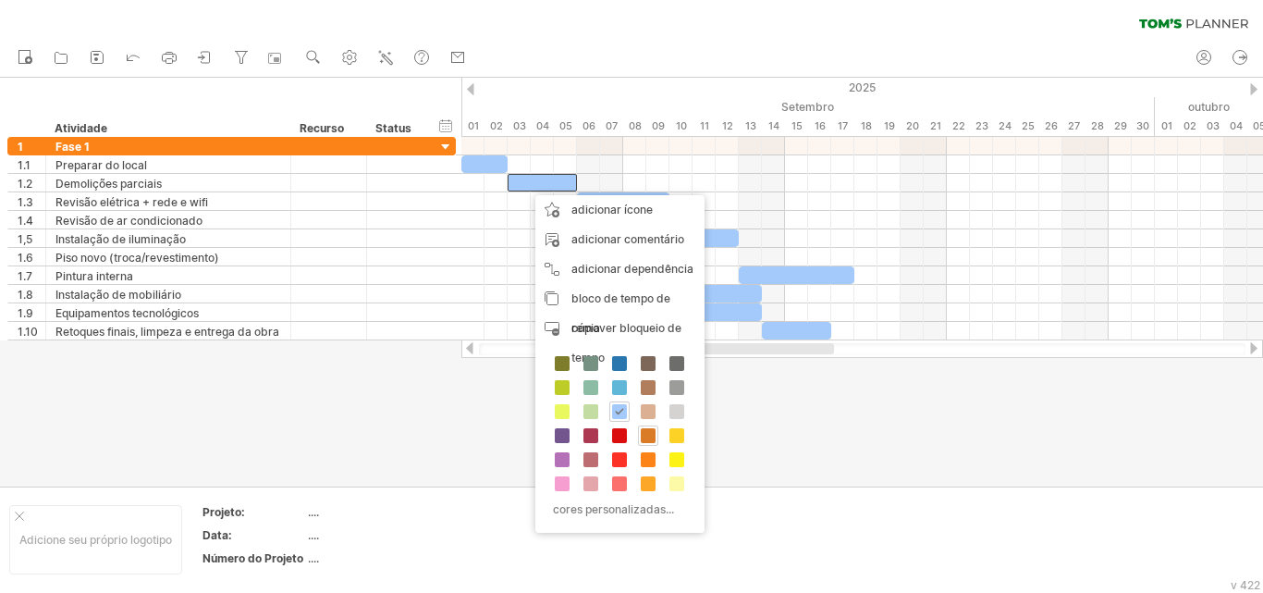
click at [649, 440] on span at bounding box center [648, 435] width 15 height 15
